Goal: Task Accomplishment & Management: Use online tool/utility

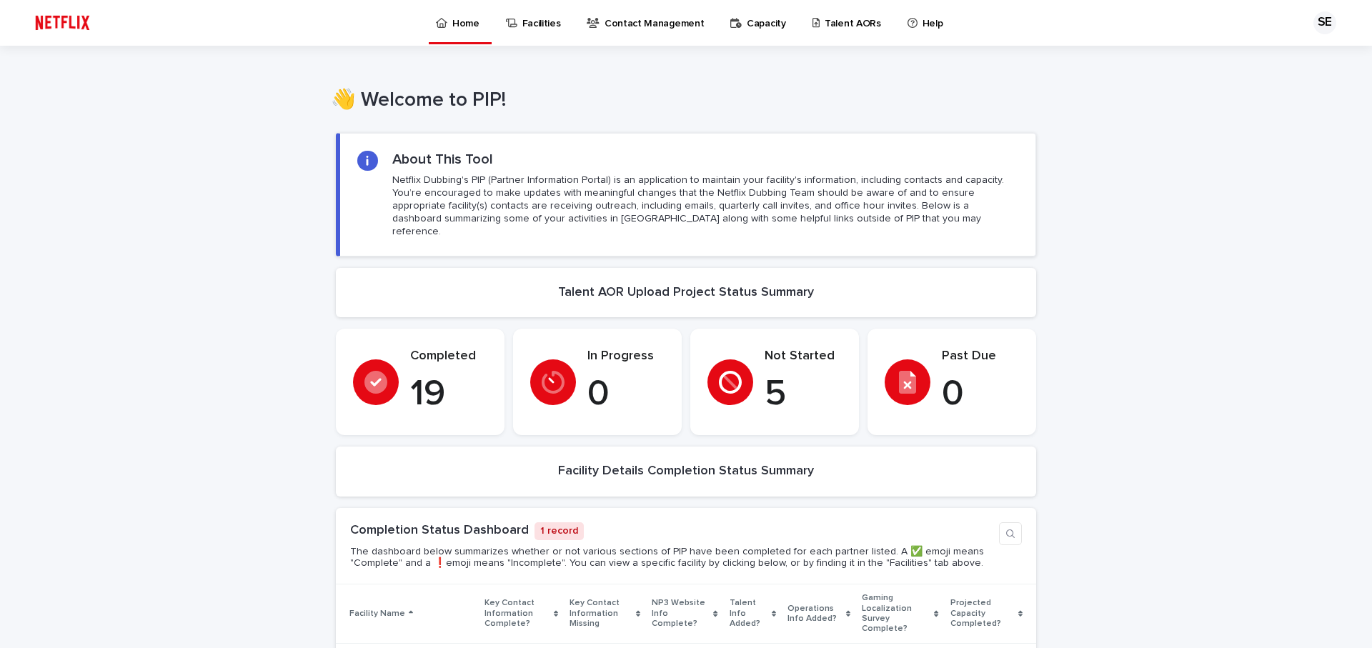
click at [732, 371] on icon at bounding box center [730, 382] width 23 height 23
click at [825, 25] on p "Talent AORs" at bounding box center [853, 15] width 56 height 30
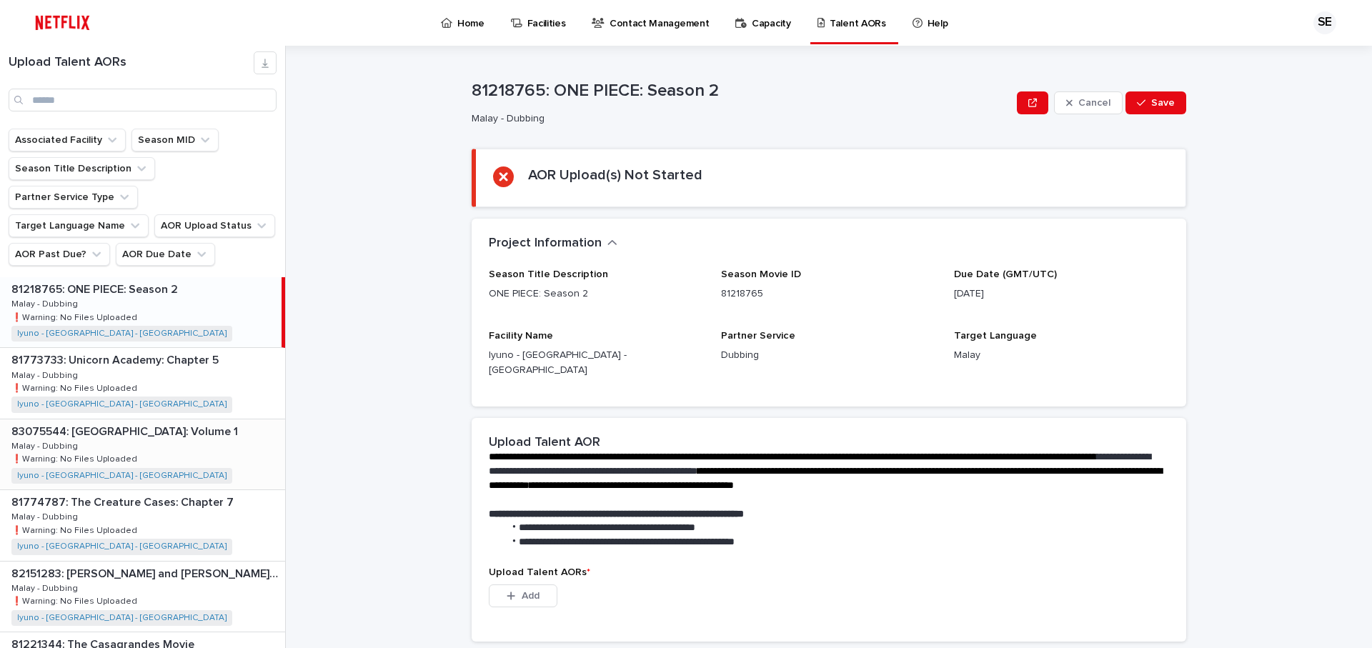
click at [167, 420] on div "83075544: Sesame Street: Volume 1 83075544: [GEOGRAPHIC_DATA]: Volume 1 Malay -…" at bounding box center [142, 455] width 285 height 70
click at [159, 351] on p "81773733: Unicorn Academy: Chapter 5" at bounding box center [116, 359] width 210 height 16
click at [168, 284] on div "81218765: ONE PIECE: Season 2 81218765: ONE PIECE: Season 2 Malay - Dubbing Mal…" at bounding box center [142, 312] width 285 height 70
click at [145, 348] on div "81773733: Unicorn Academy: Chapter 5 81773733: Unicorn Academy: Chapter 5 Malay…" at bounding box center [142, 383] width 285 height 70
click at [139, 422] on div "83075544: Sesame Street: Volume 1 83075544: [GEOGRAPHIC_DATA]: Volume 1 Malay -…" at bounding box center [142, 455] width 285 height 70
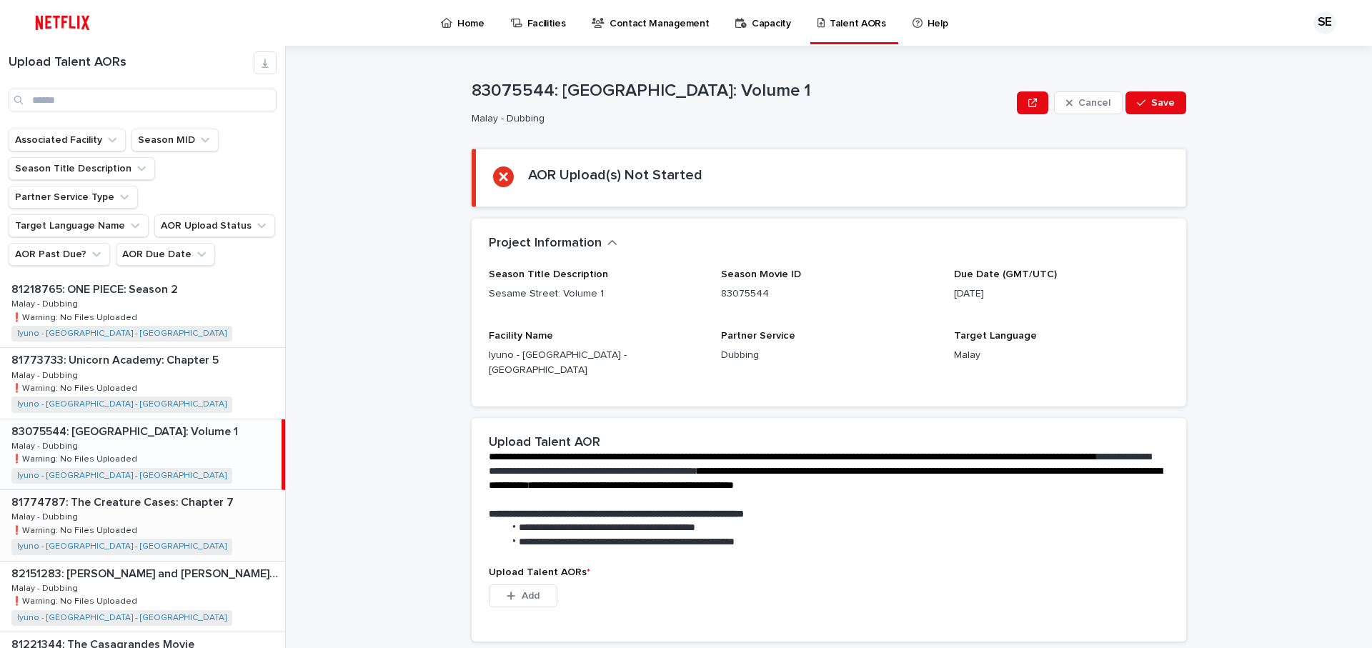
click at [147, 490] on div "81774787: The Creature Cases: Chapter 7 81774787: The Creature Cases: Chapter 7…" at bounding box center [142, 525] width 285 height 70
click at [152, 573] on div "82151283: [PERSON_NAME] and [PERSON_NAME] Merry Giftmas 82151283: [PERSON_NAME]…" at bounding box center [142, 597] width 285 height 70
